Goal: Navigation & Orientation: Find specific page/section

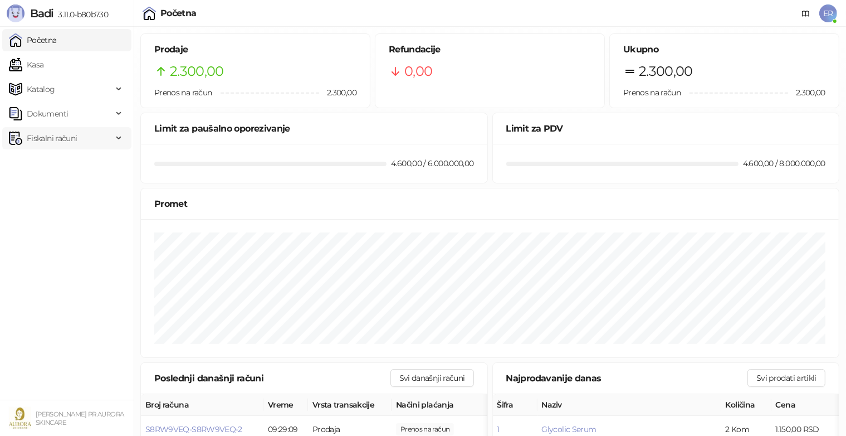
click at [75, 131] on span "Fiskalni računi" at bounding box center [52, 138] width 50 height 22
click at [74, 163] on link "Izdati računi" at bounding box center [43, 162] width 61 height 22
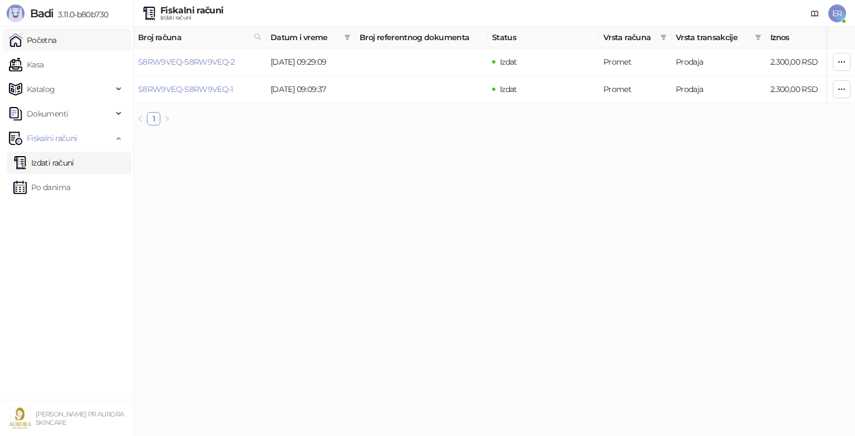
click at [57, 47] on link "Početna" at bounding box center [33, 40] width 48 height 22
